Goal: Navigation & Orientation: Find specific page/section

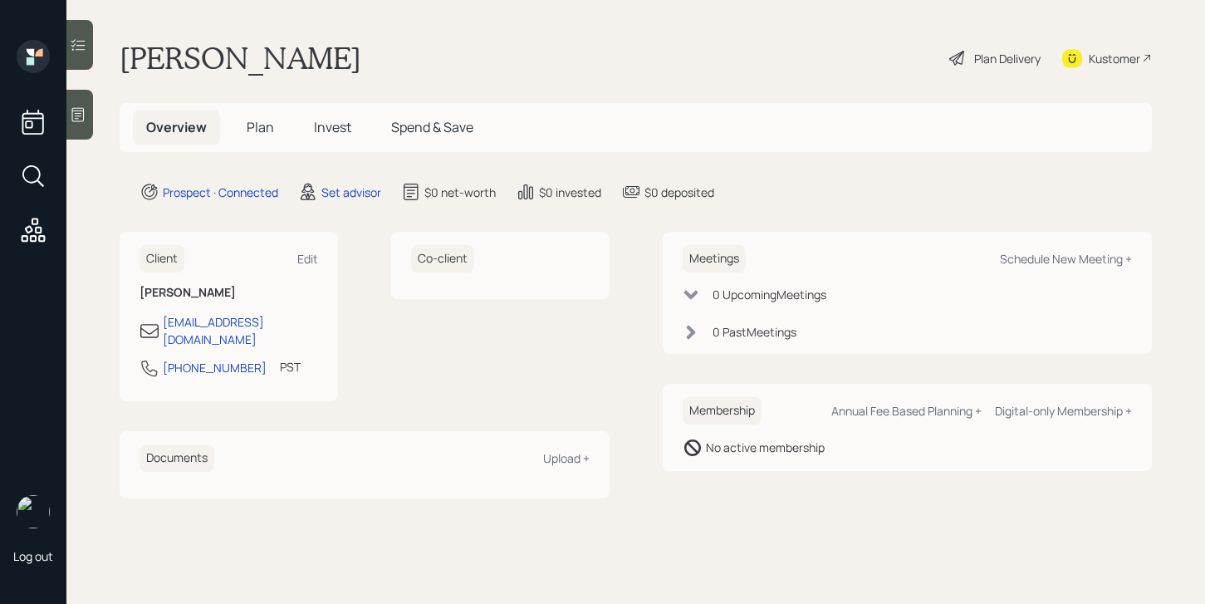
click at [81, 108] on icon at bounding box center [78, 114] width 17 height 17
